Goal: Find specific page/section: Find specific page/section

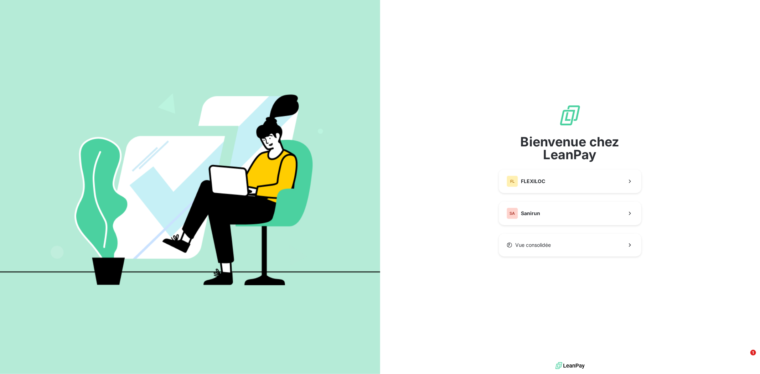
click at [565, 200] on div "Bienvenue chez LeanPay FL FLEXILOC SA Sanirun Vue consolidée" at bounding box center [570, 180] width 142 height 152
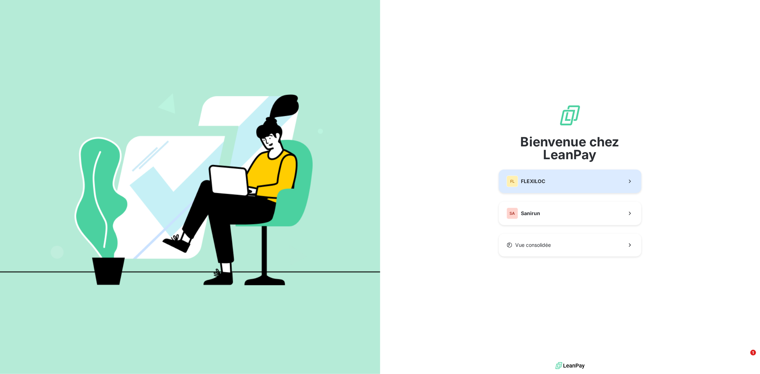
click at [588, 179] on button "FL FLEXILOC" at bounding box center [570, 182] width 142 height 24
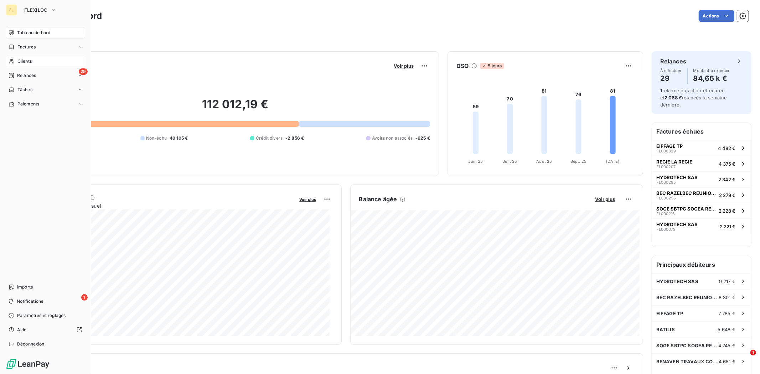
click at [26, 59] on span "Clients" at bounding box center [24, 61] width 14 height 6
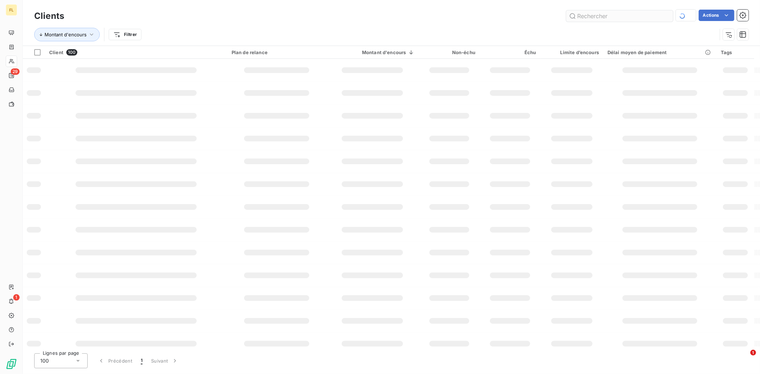
click at [630, 12] on input "text" at bounding box center [619, 15] width 107 height 11
type input "t"
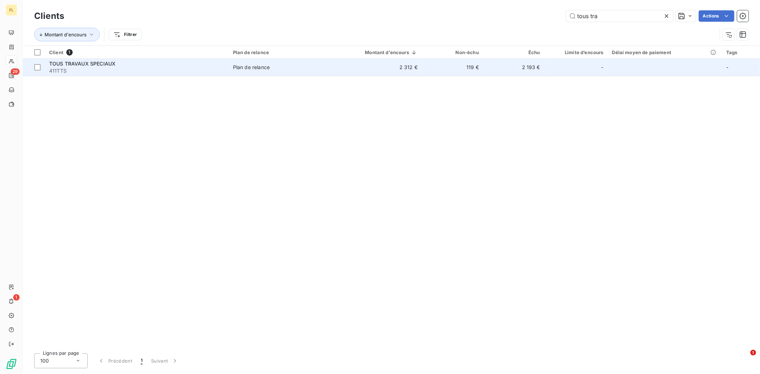
type input "tous tra"
click at [448, 68] on td "119 €" at bounding box center [452, 67] width 61 height 17
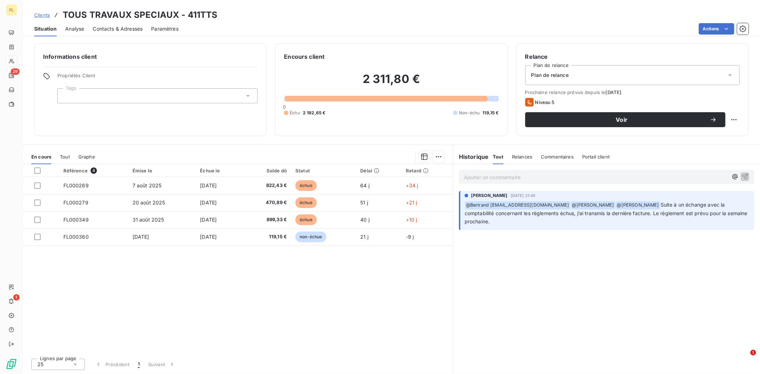
click at [568, 260] on div "Ajouter un commentaire ﻿ [PERSON_NAME] [DATE] 21:45 ﻿ @ Bertrand [EMAIL_ADDRESS…" at bounding box center [606, 269] width 307 height 210
